Goal: Task Accomplishment & Management: Complete application form

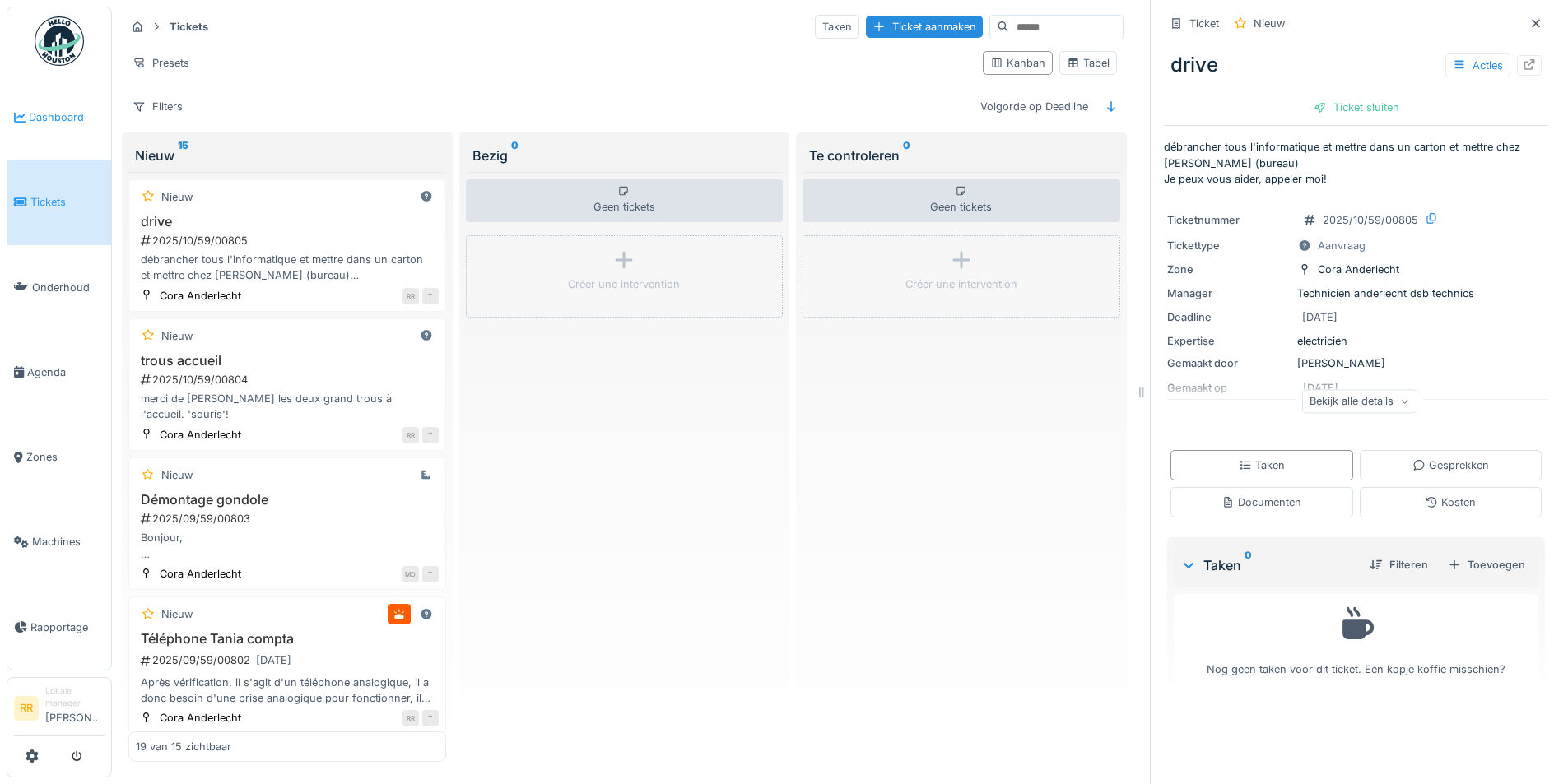
scroll to position [1430, 0]
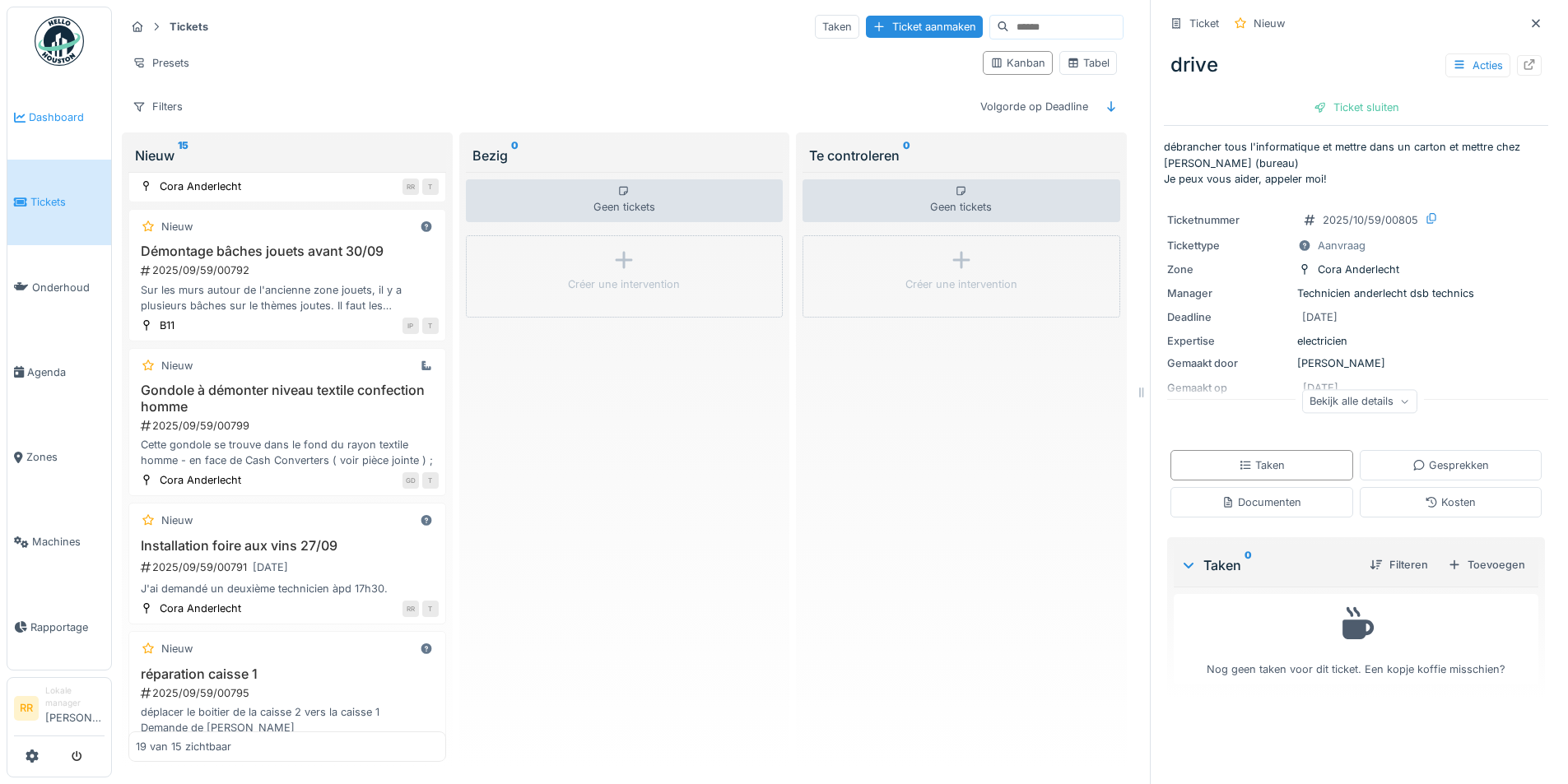
click at [57, 129] on link "Dashboard" at bounding box center [59, 117] width 104 height 85
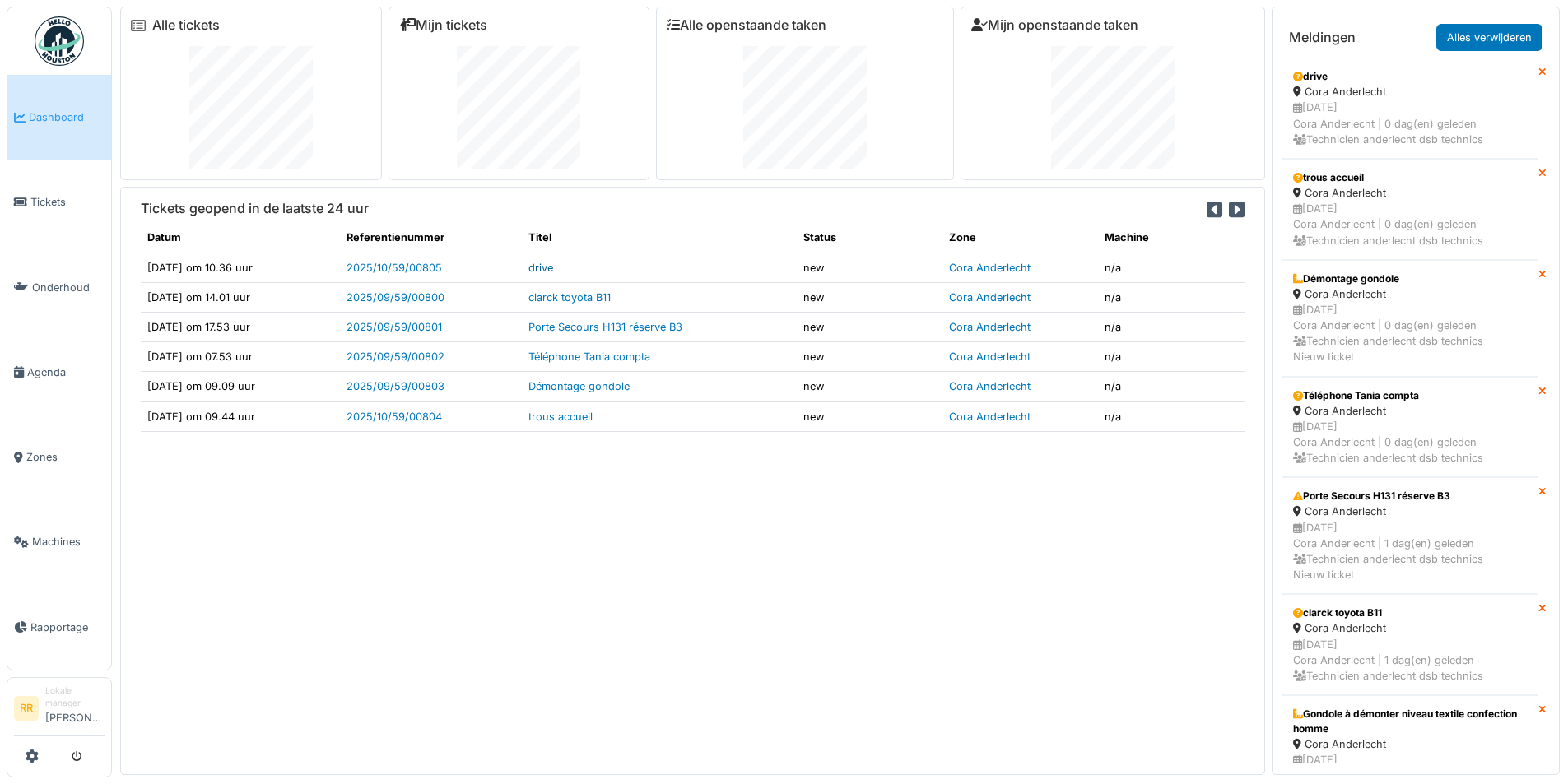
click at [553, 267] on link "drive" at bounding box center [541, 268] width 25 height 13
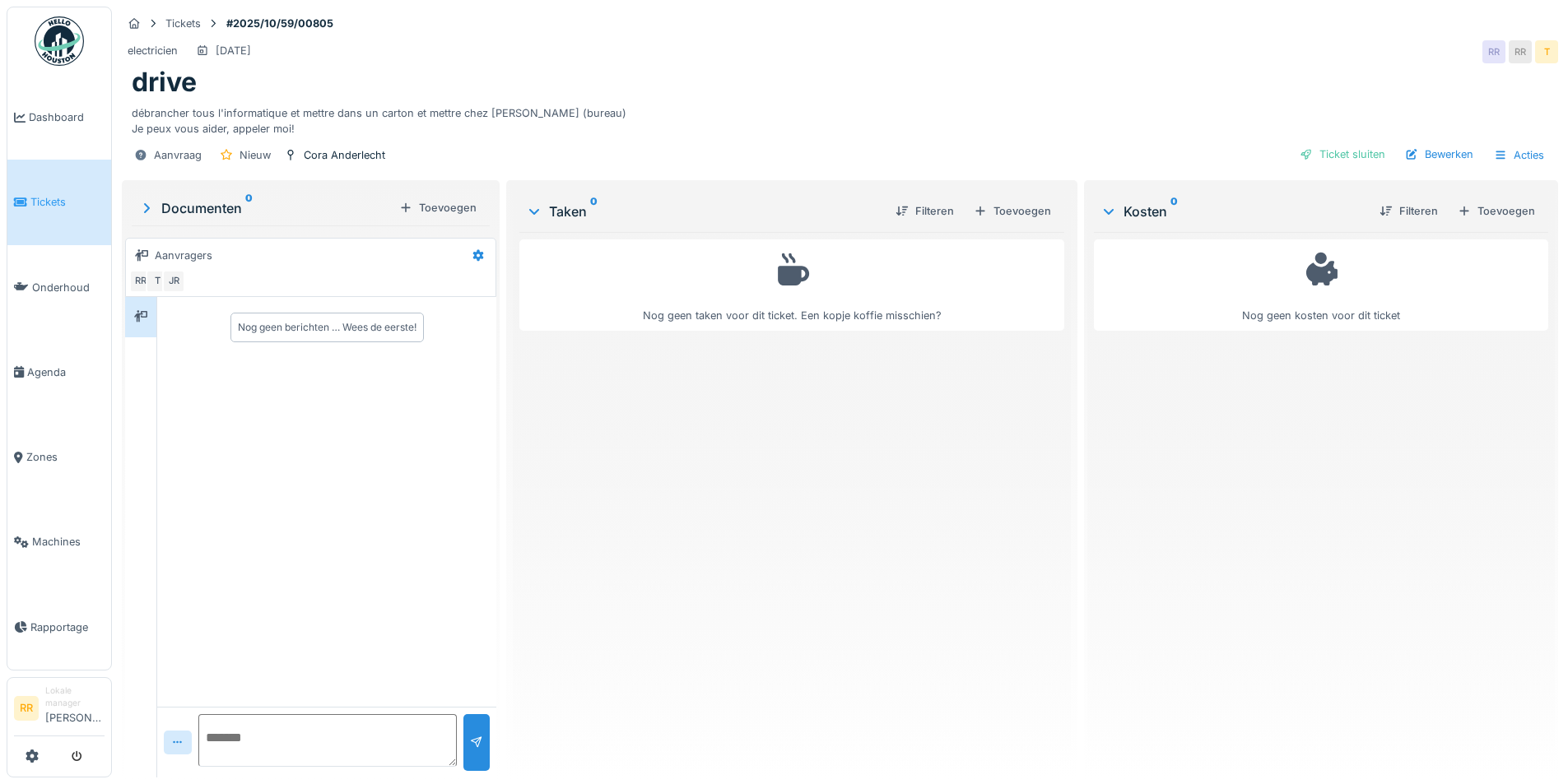
click at [29, 196] on li "Tickets" at bounding box center [58, 201] width 90 height 15
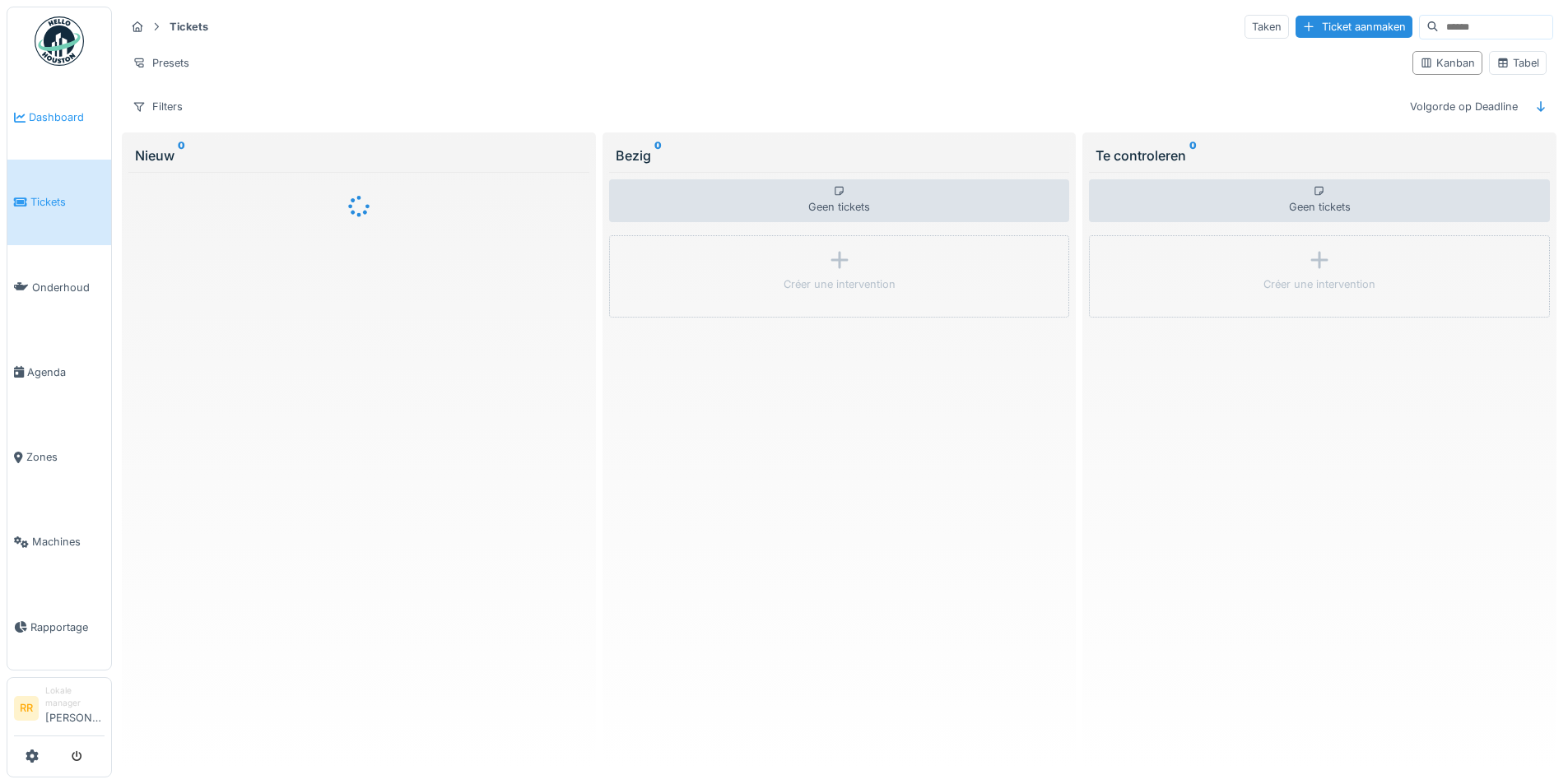
click at [62, 111] on span "Dashboard" at bounding box center [67, 117] width 76 height 15
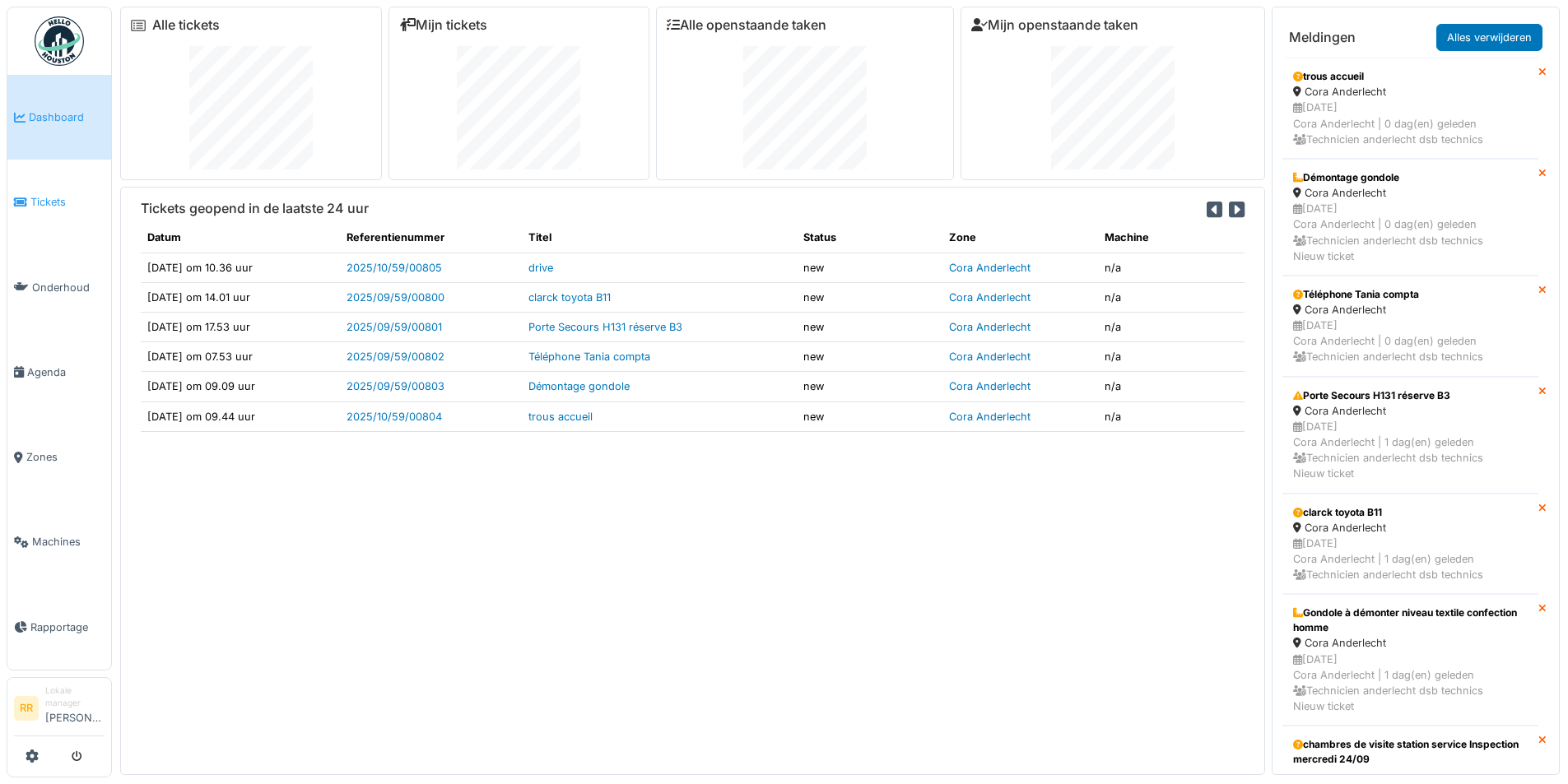
click at [44, 194] on span "Tickets" at bounding box center [67, 201] width 74 height 15
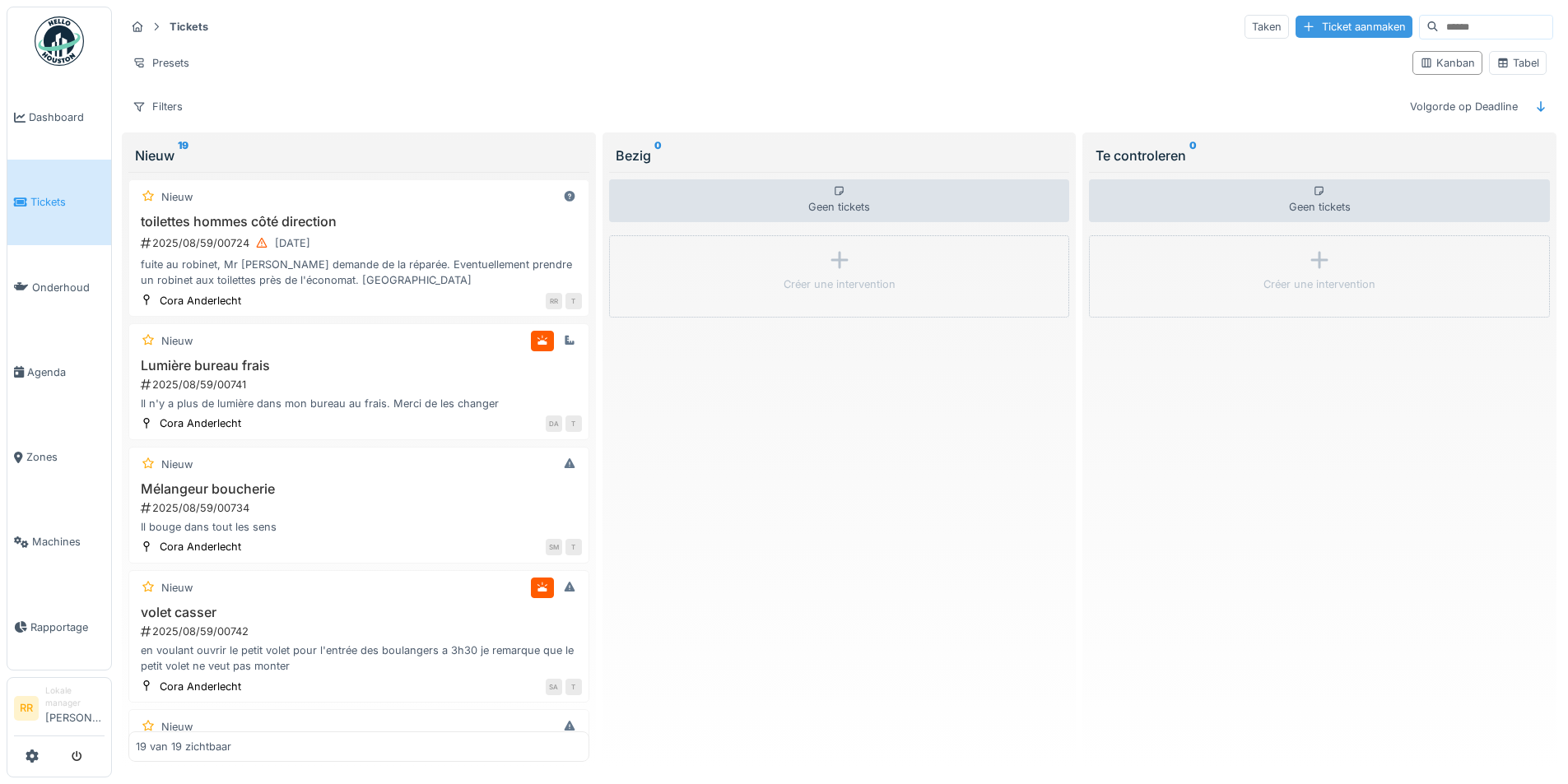
click at [1310, 27] on div "Ticket aanmaken" at bounding box center [1354, 26] width 117 height 22
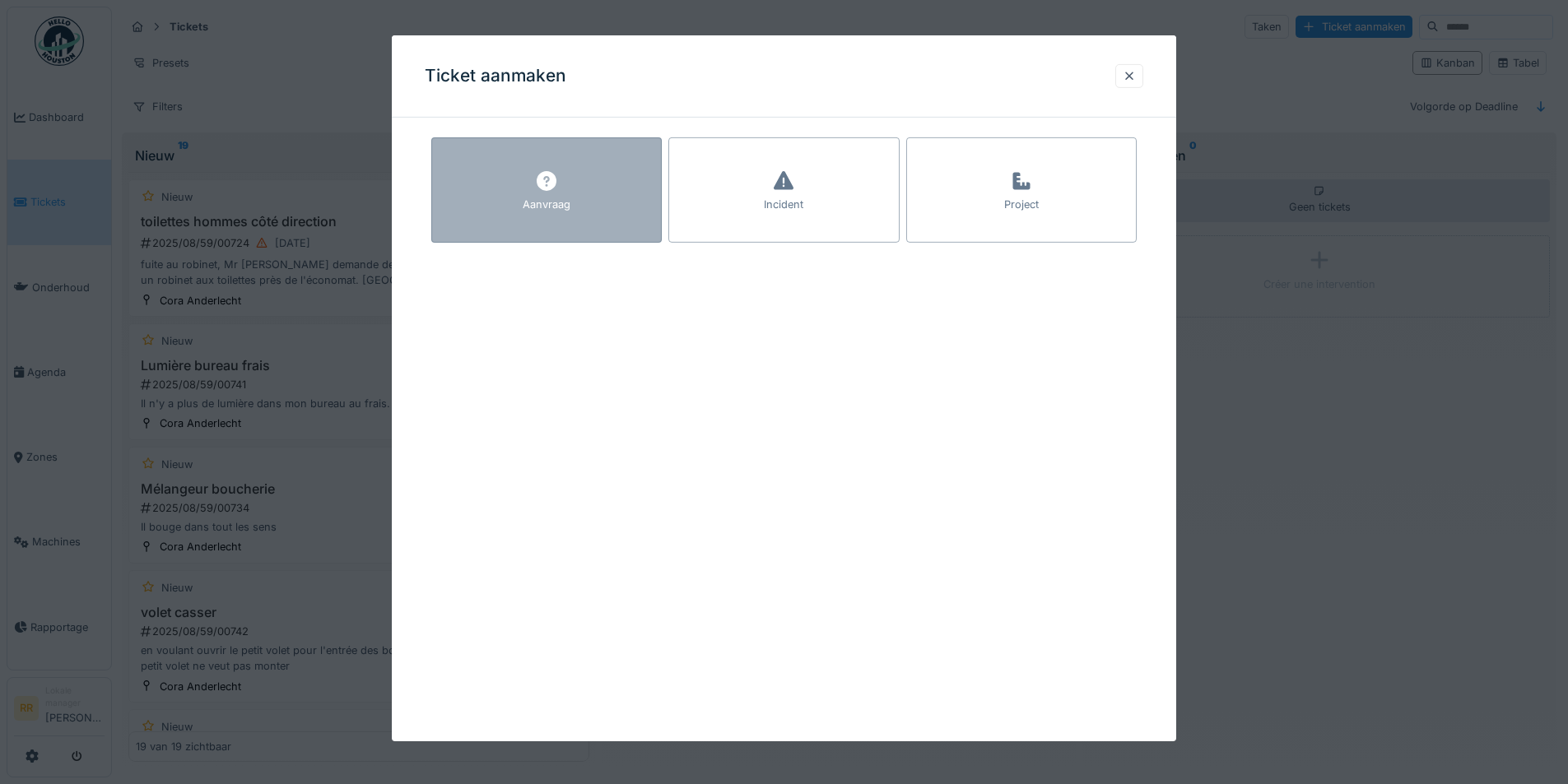
click at [559, 205] on div "Aanvraag" at bounding box center [546, 204] width 47 height 15
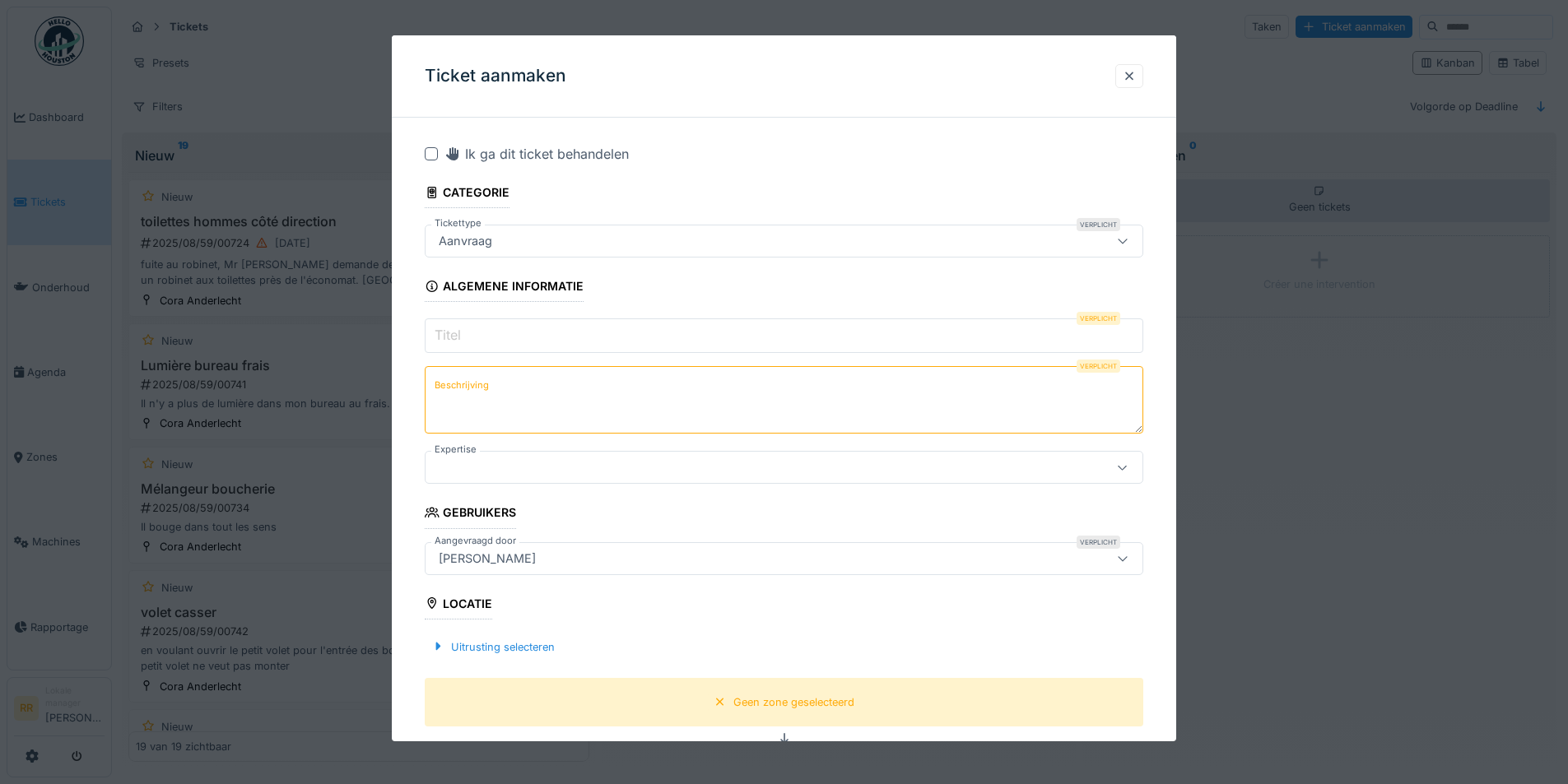
click at [571, 338] on input "Titel" at bounding box center [784, 335] width 718 height 35
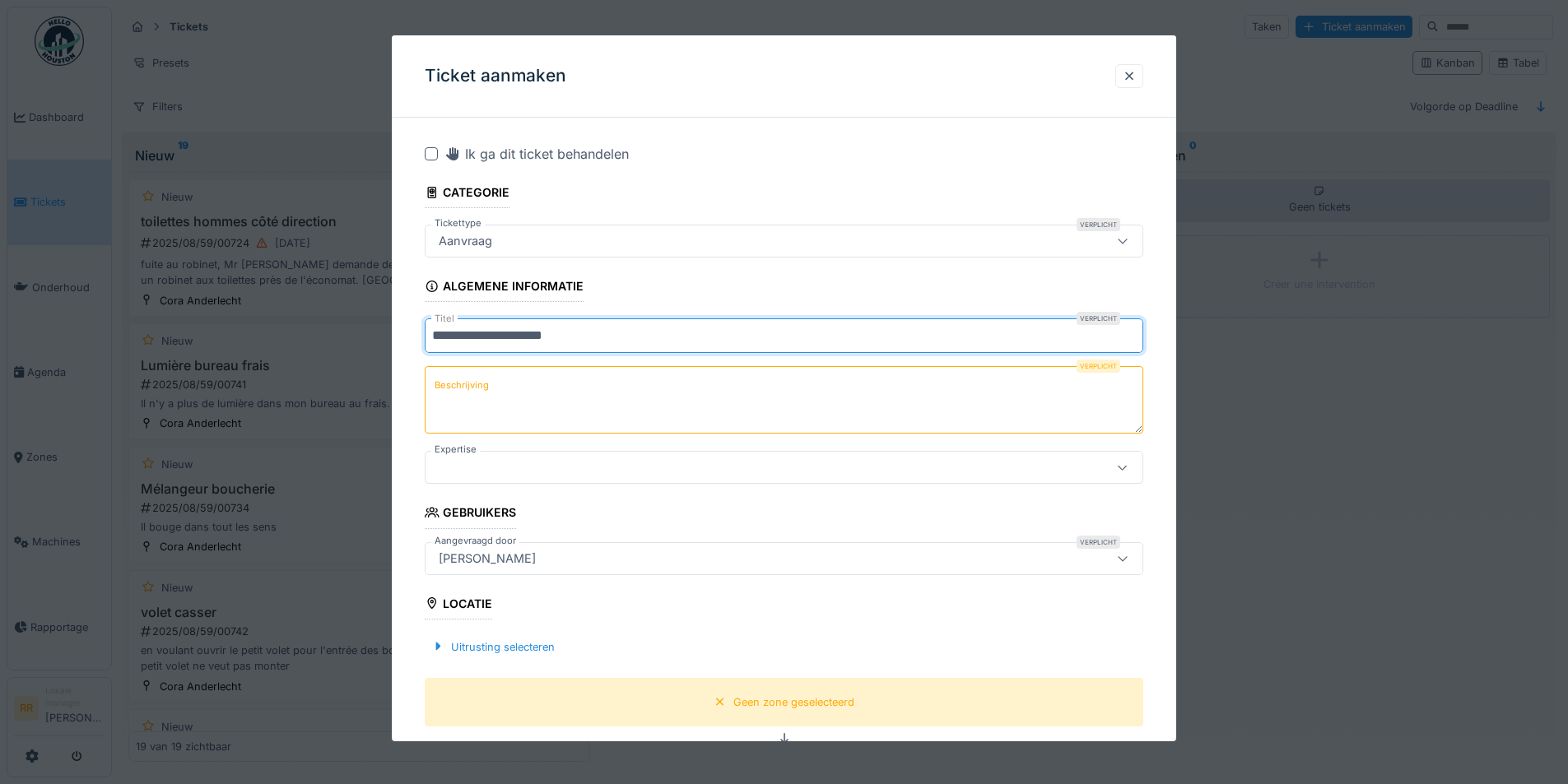
type input "**********"
click at [634, 410] on textarea "Beschrijving" at bounding box center [784, 400] width 718 height 67
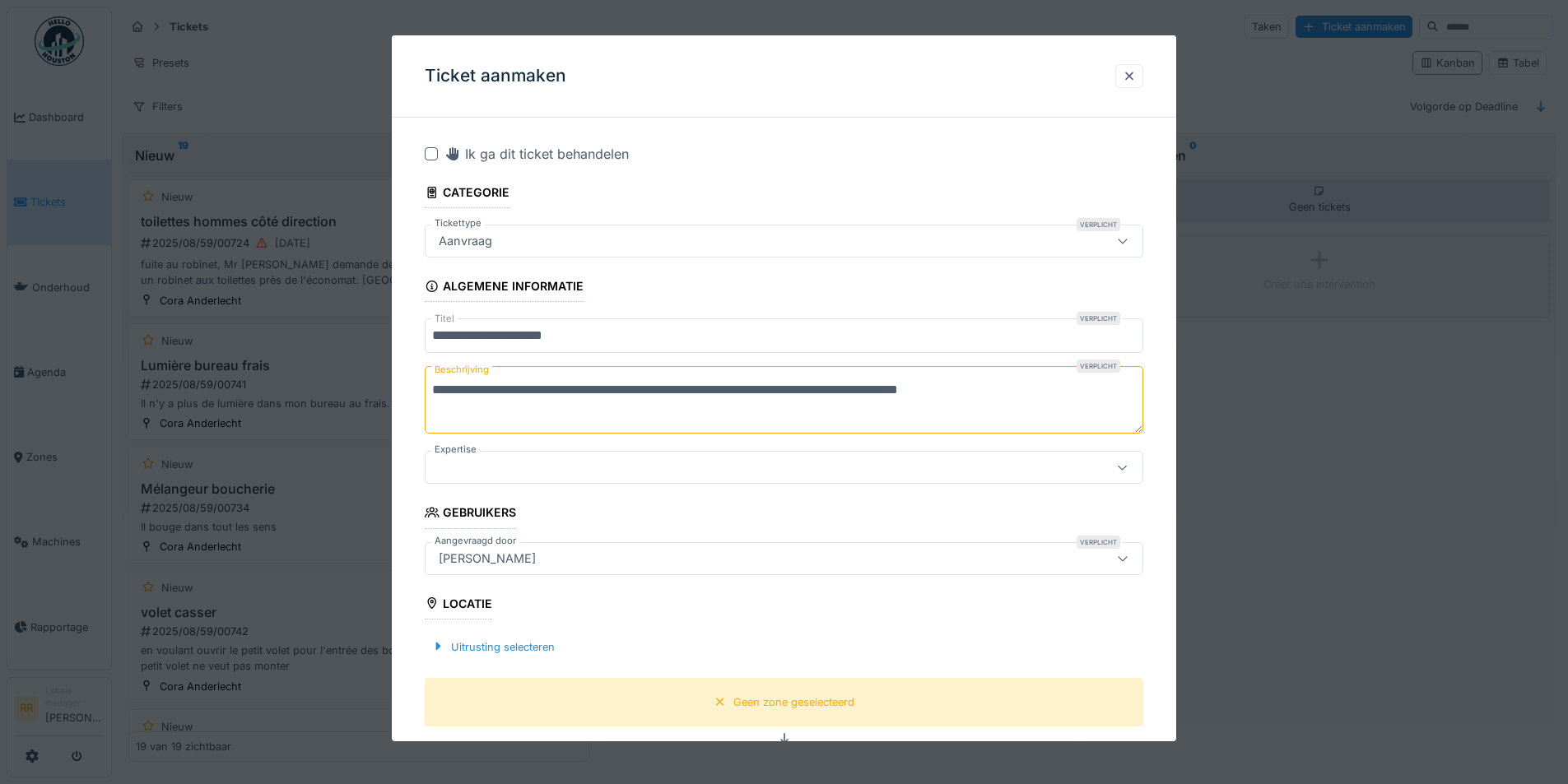
type textarea "**********"
click at [1130, 471] on icon at bounding box center [1122, 467] width 13 height 11
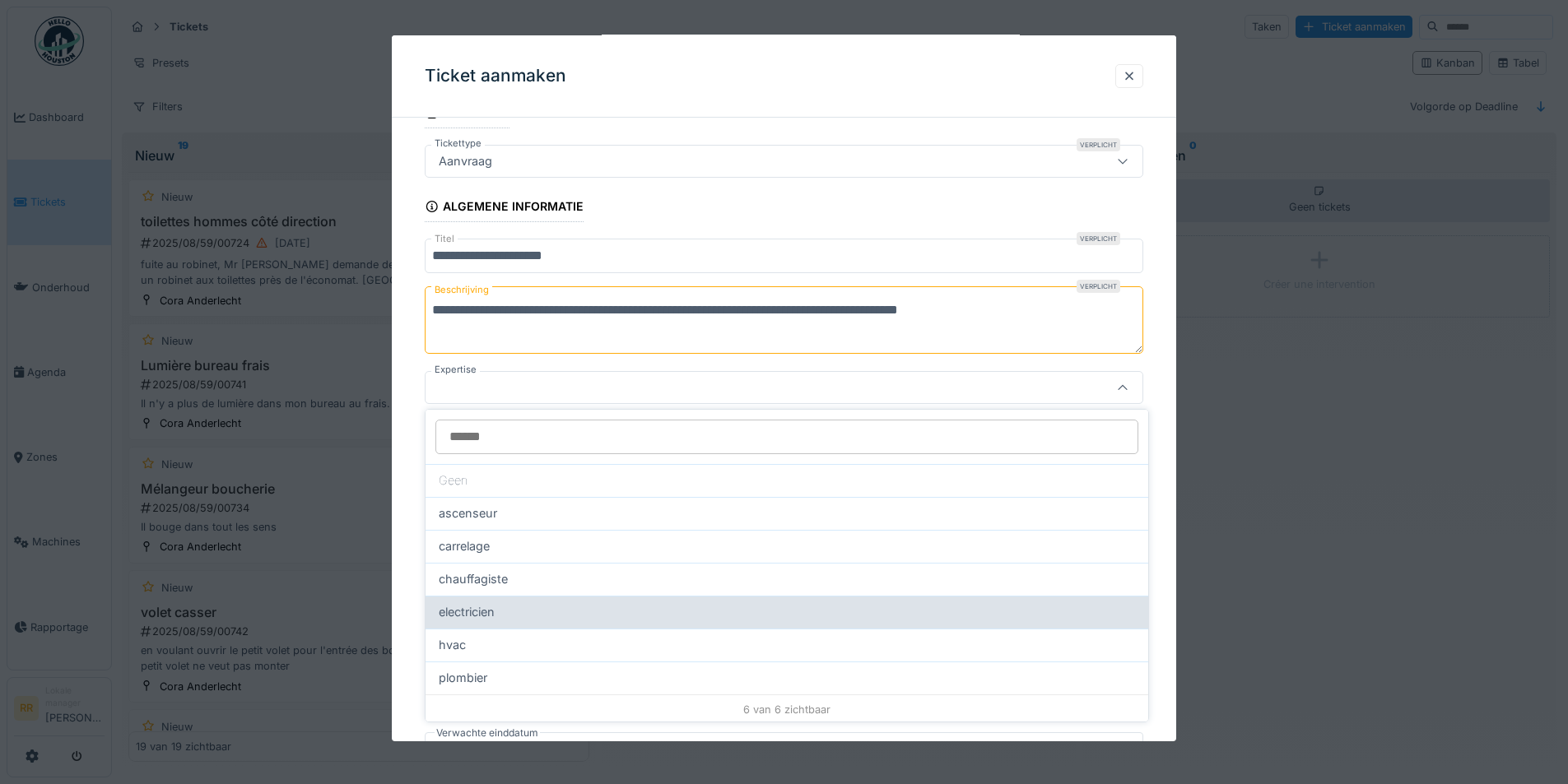
click at [654, 599] on div "electricien" at bounding box center [787, 613] width 723 height 33
type input "**"
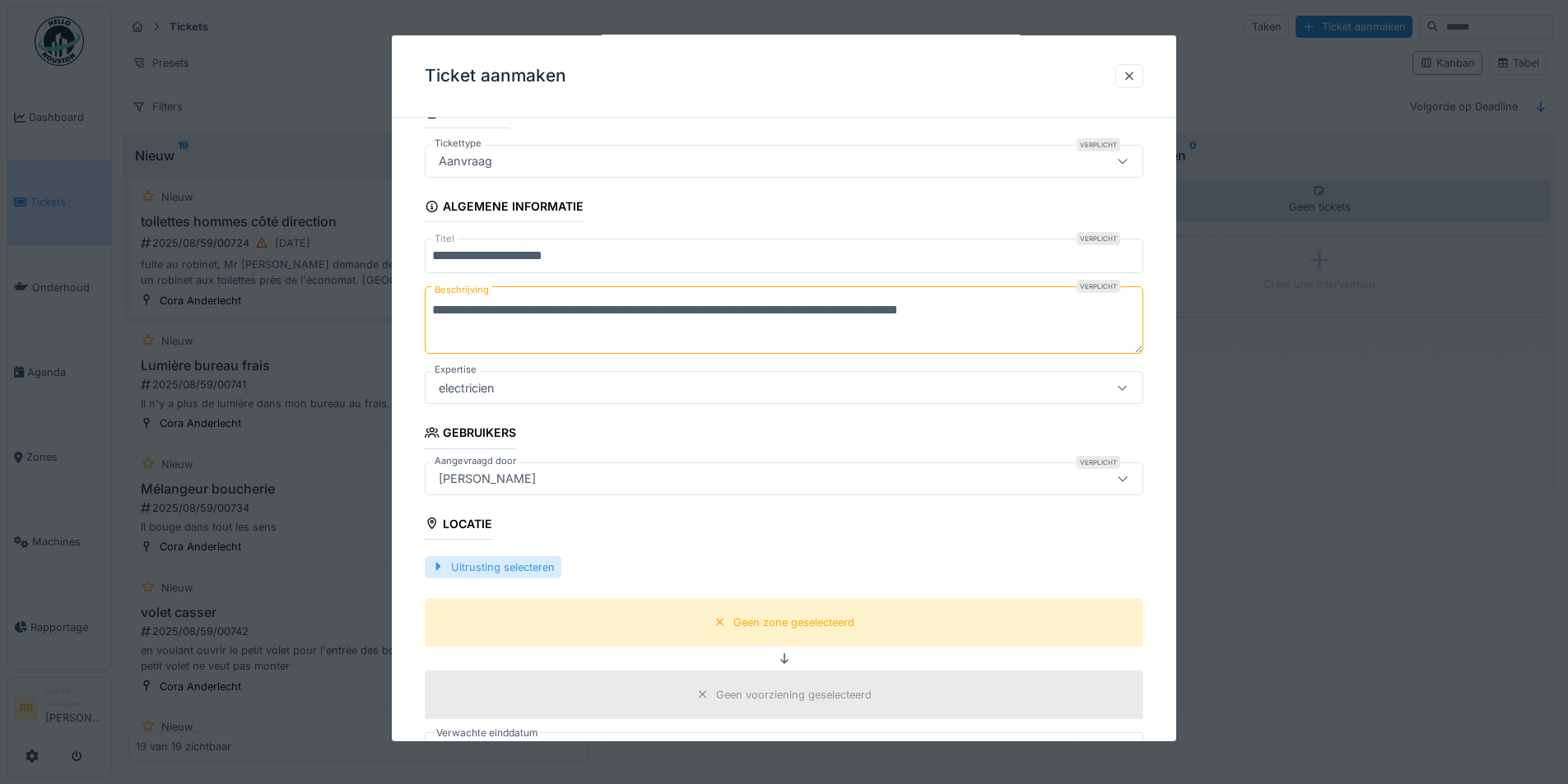
click at [521, 562] on div "Uitrusting selecteren" at bounding box center [493, 567] width 137 height 22
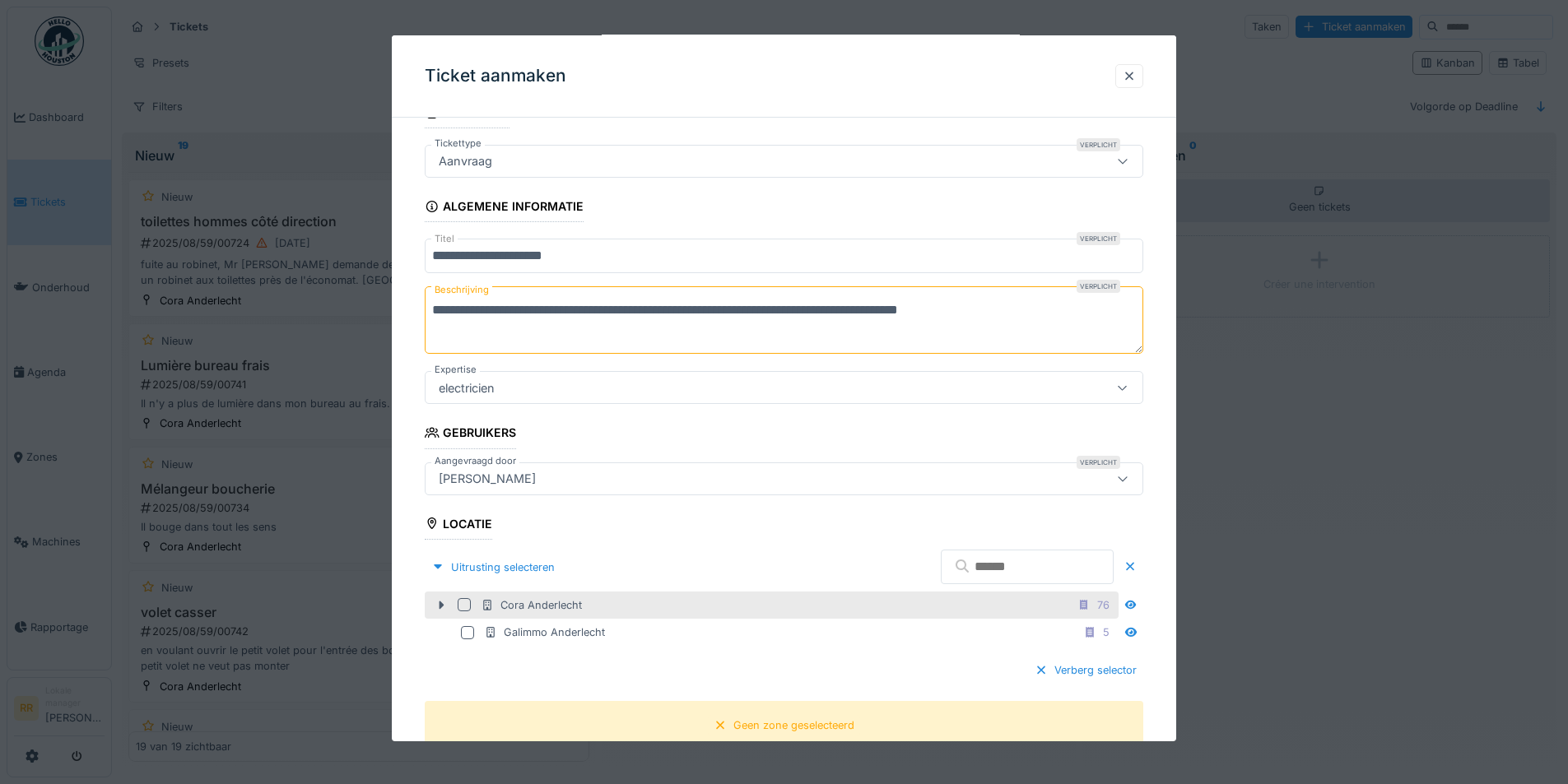
click at [462, 610] on div at bounding box center [464, 604] width 13 height 13
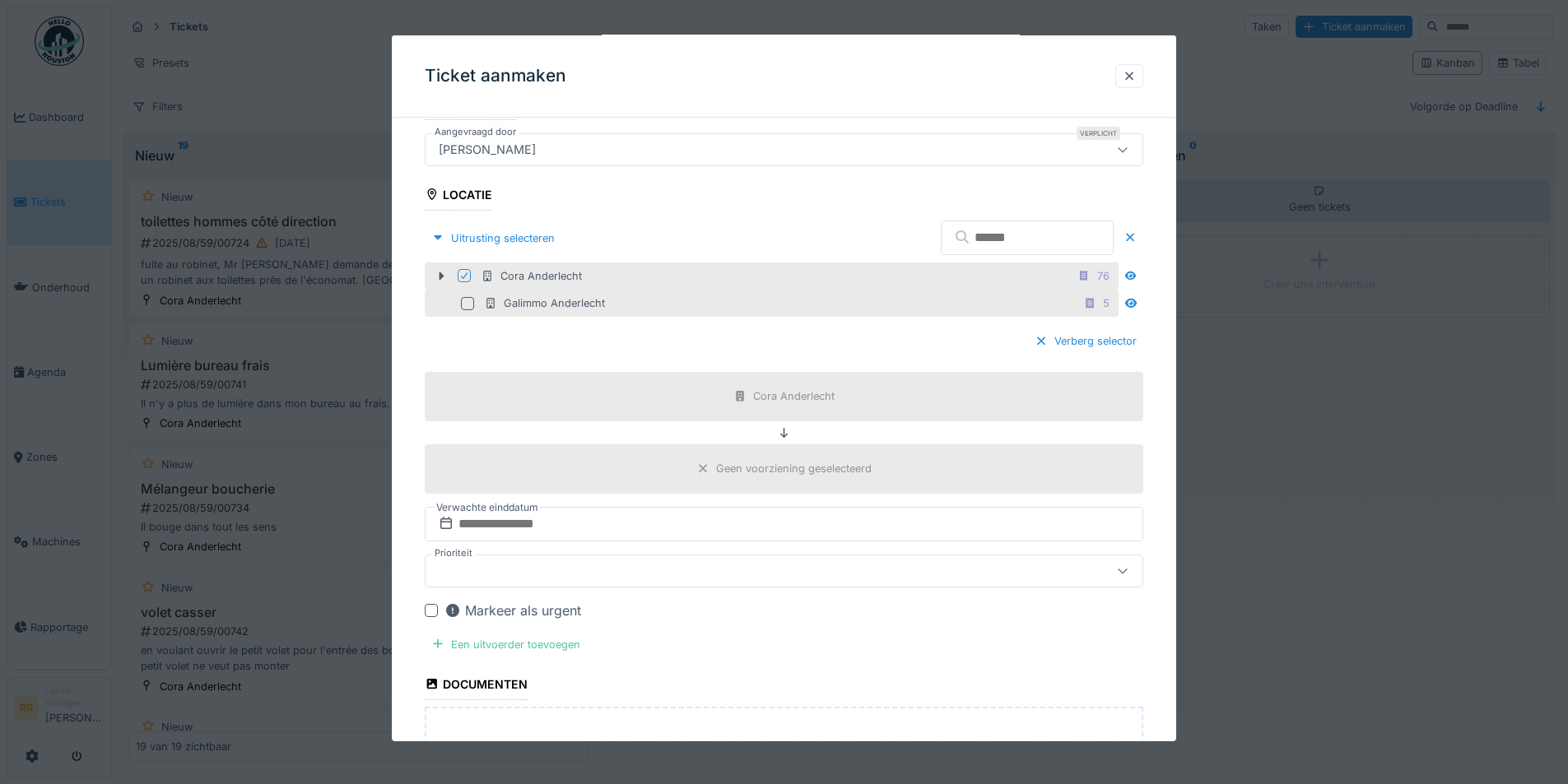
scroll to position [573, 0]
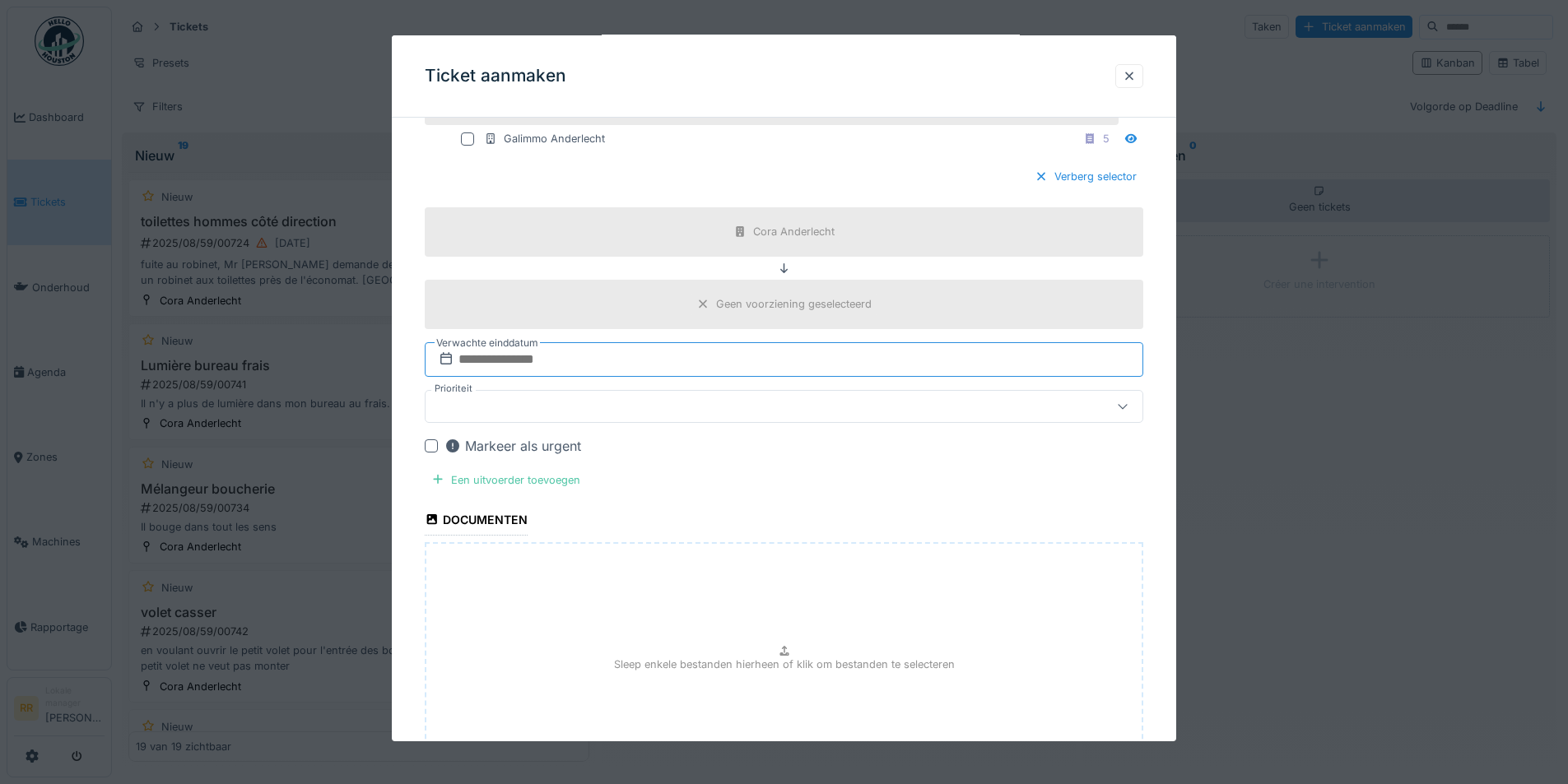
click at [500, 354] on input "text" at bounding box center [784, 359] width 718 height 35
click at [810, 545] on div "26" at bounding box center [813, 548] width 22 height 22
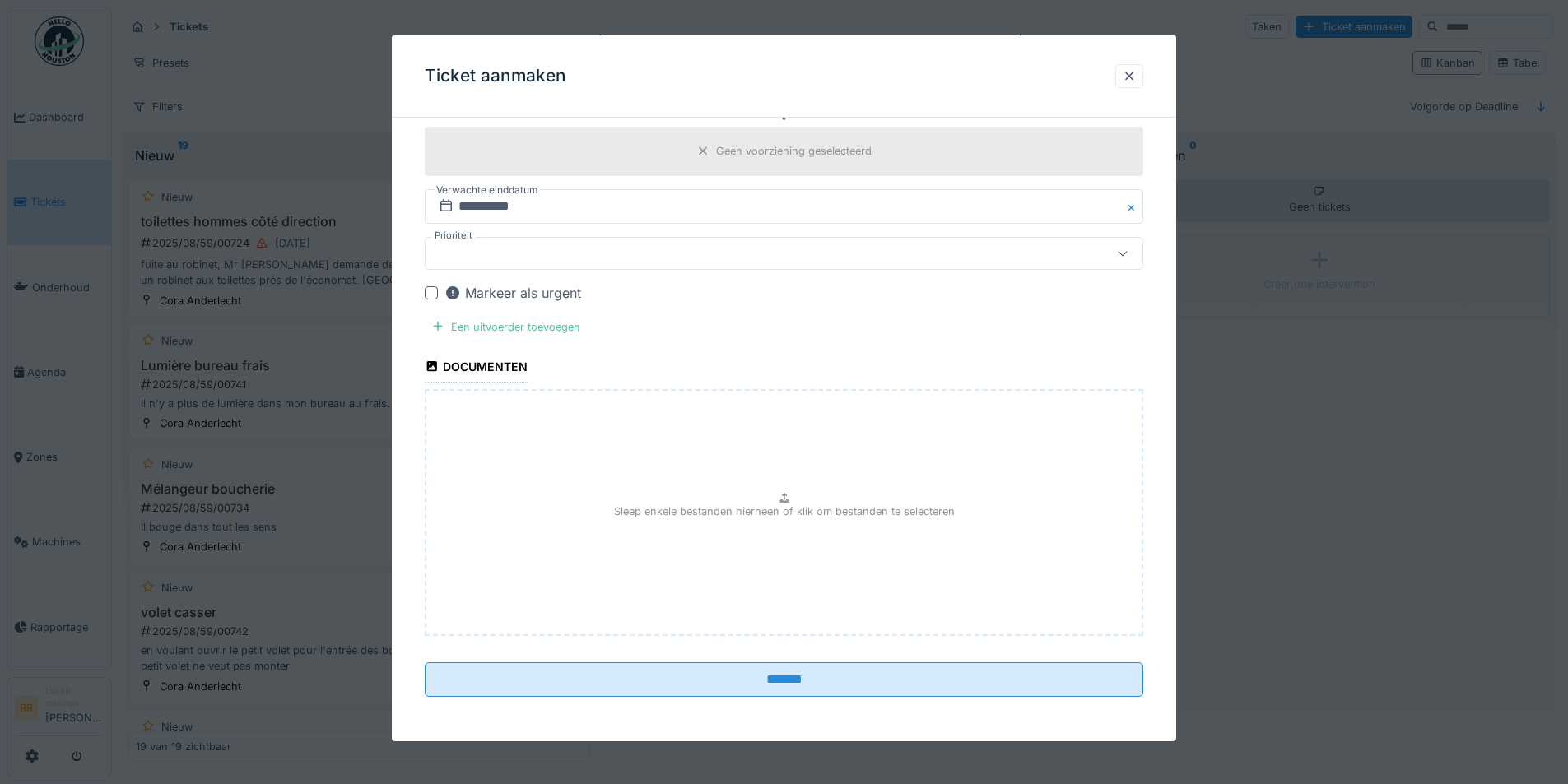
scroll to position [728, 0]
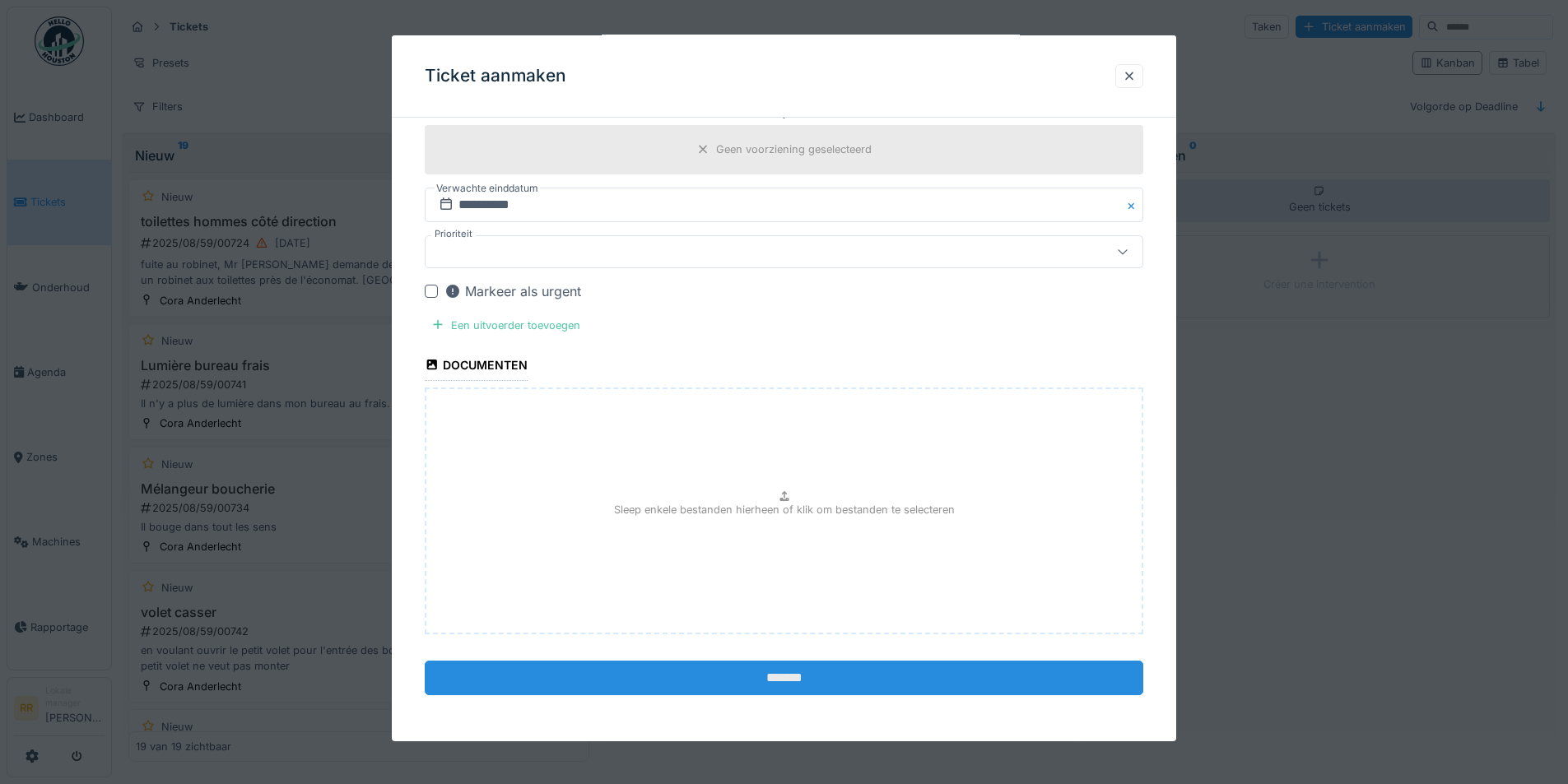
click at [852, 682] on input "*******" at bounding box center [784, 678] width 718 height 35
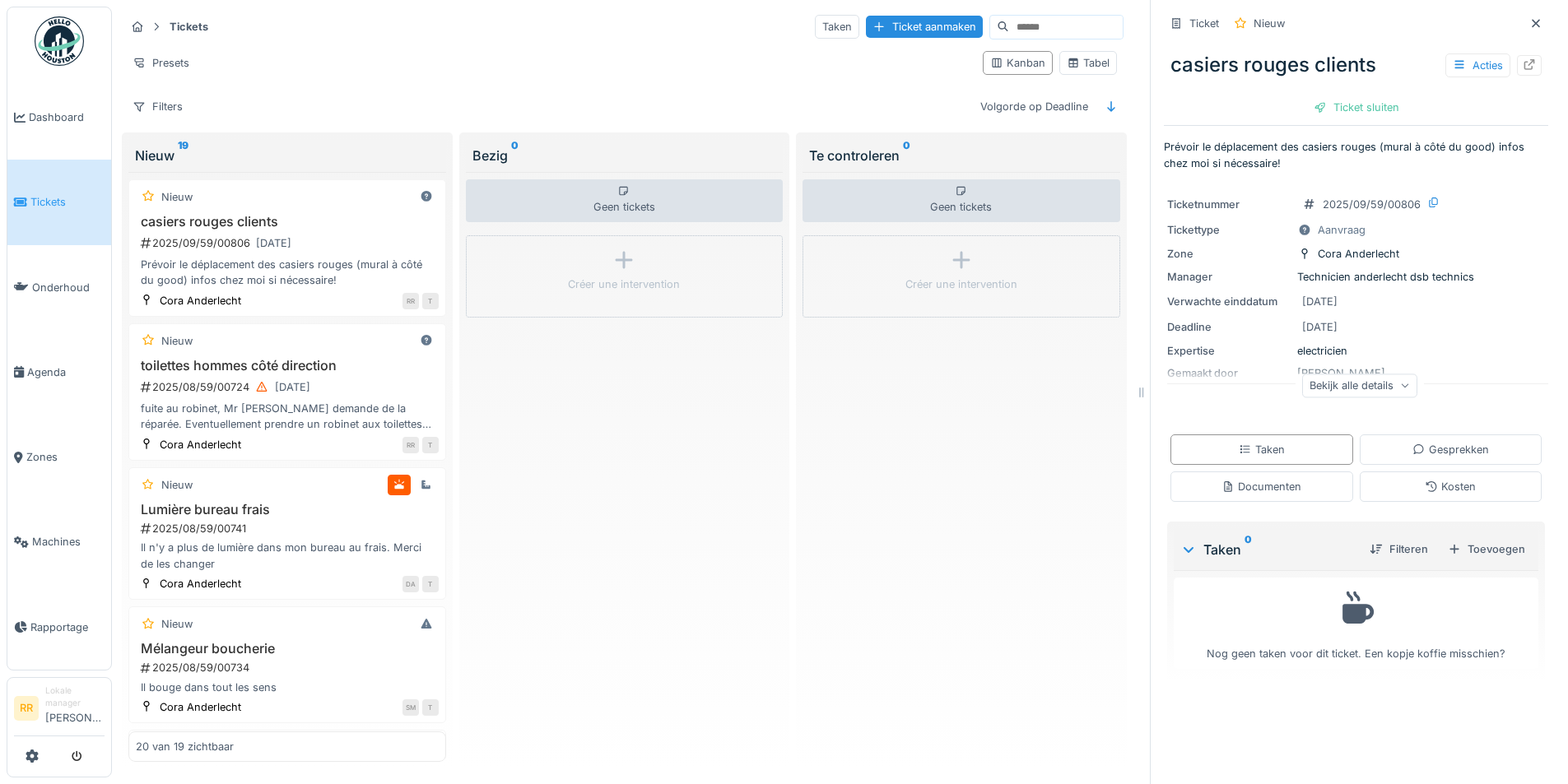
click at [61, 190] on link "Tickets" at bounding box center [59, 201] width 104 height 85
